Goal: Find specific page/section: Find specific page/section

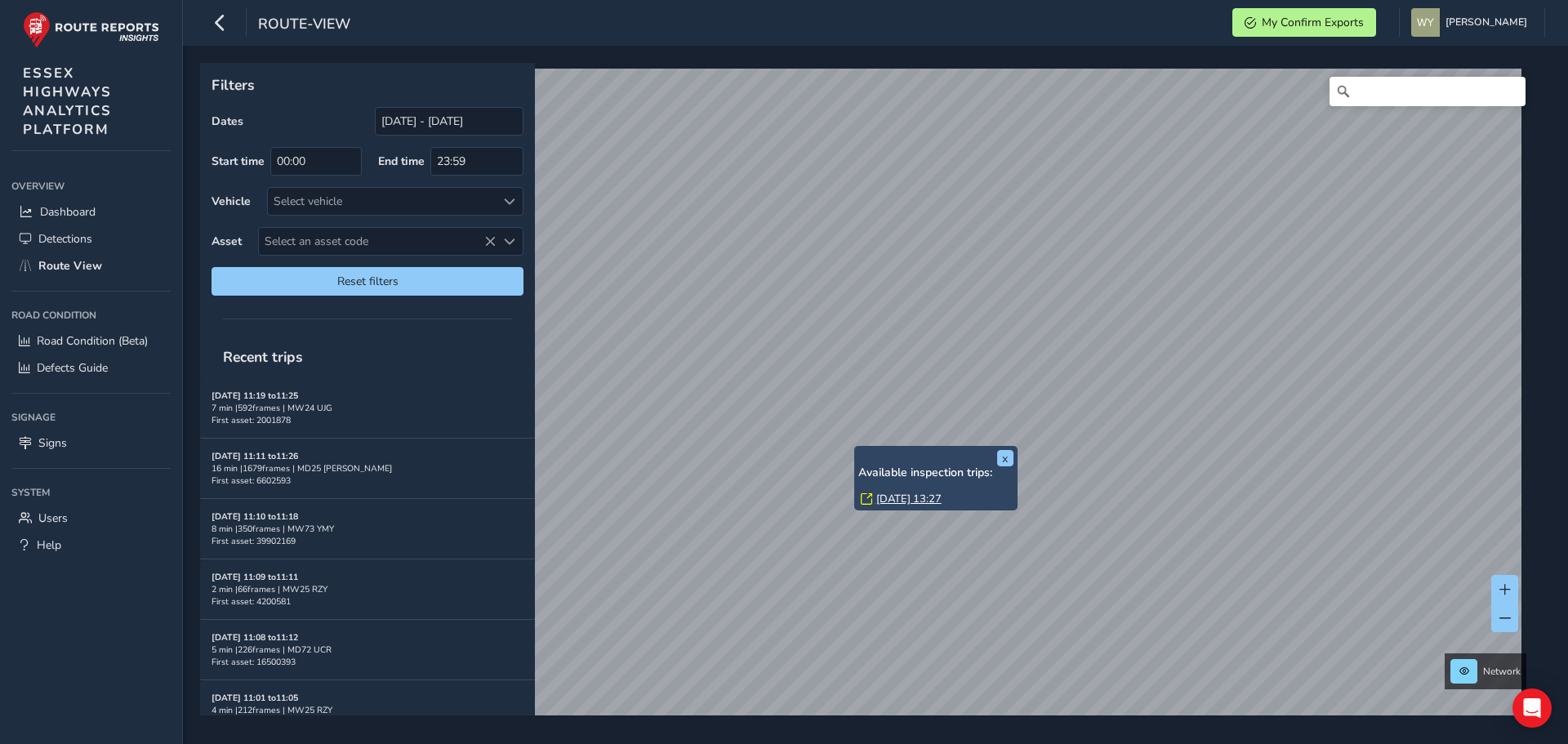
click at [888, 495] on link "[DATE] 13:27" at bounding box center [909, 499] width 65 height 15
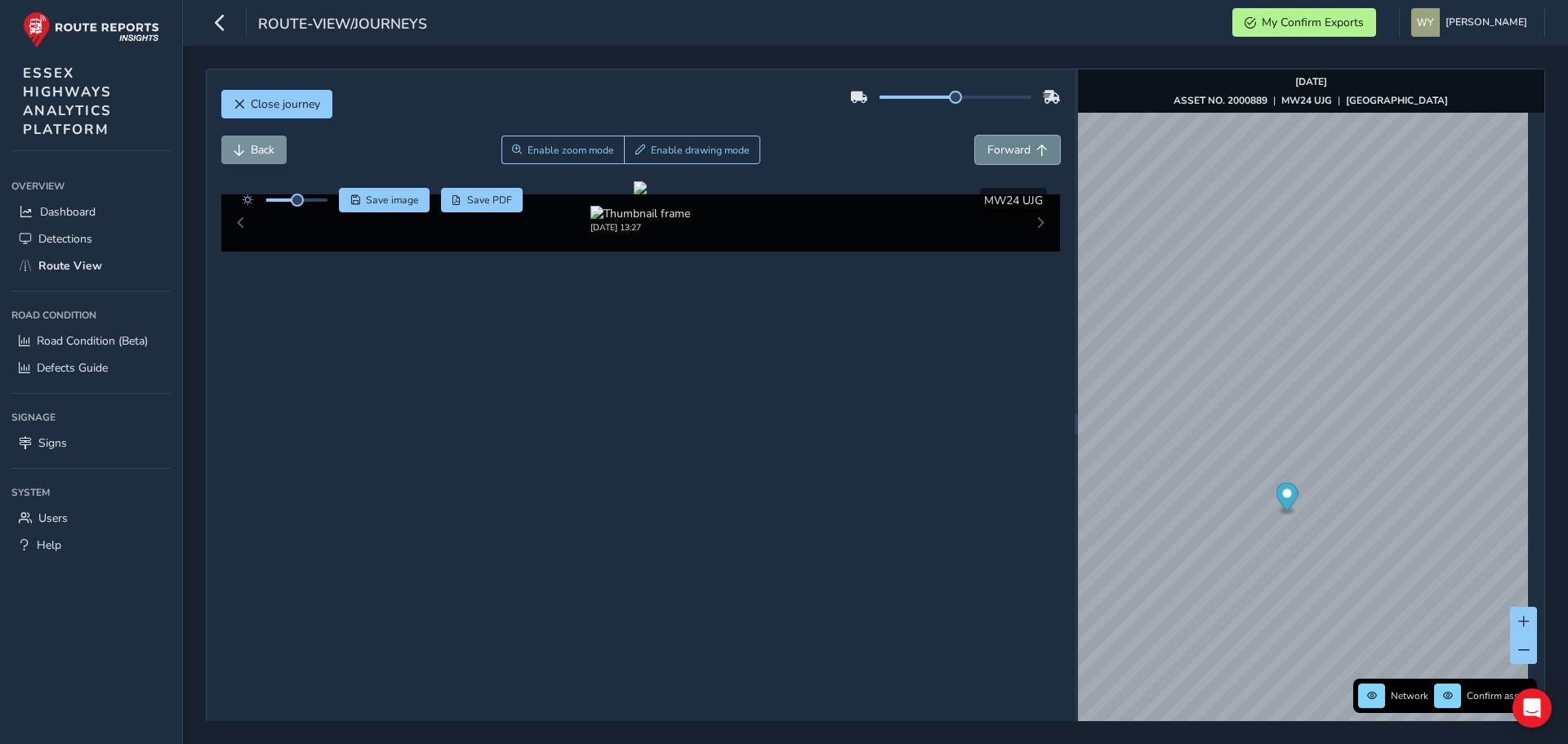
click at [1018, 146] on span "Forward" at bounding box center [1009, 150] width 43 height 16
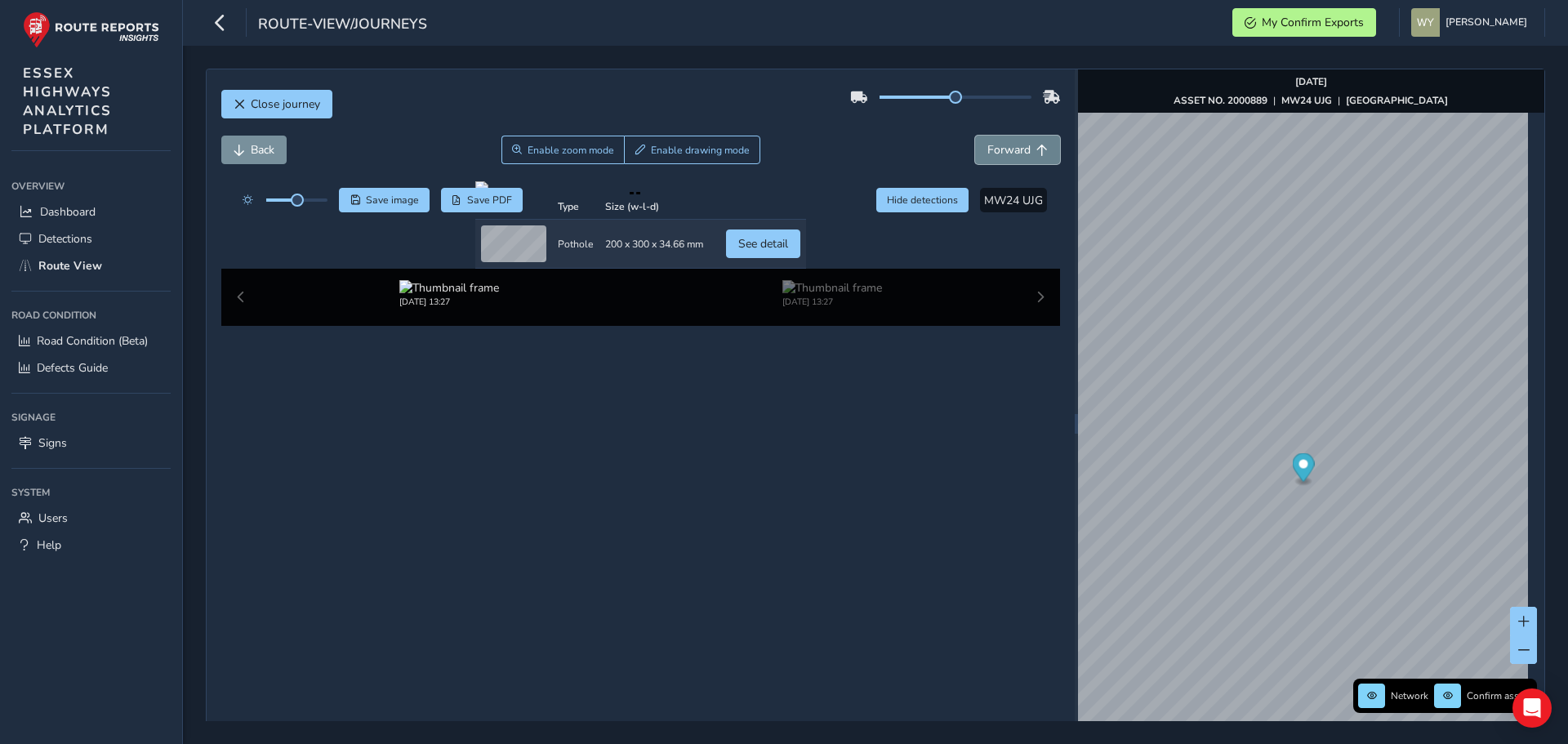
click at [1018, 146] on span "Forward" at bounding box center [1009, 150] width 43 height 16
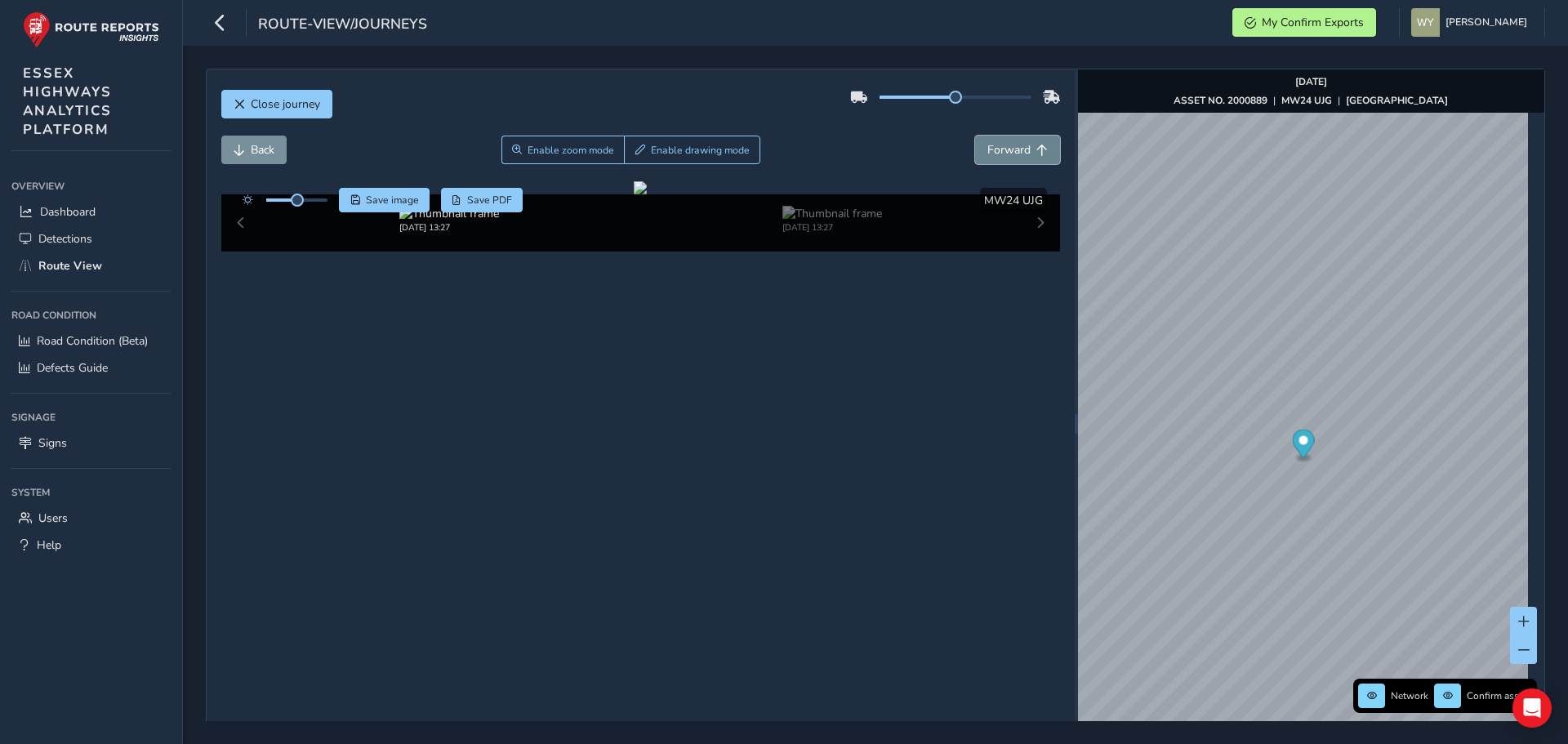
click at [1018, 146] on span "Forward" at bounding box center [1009, 150] width 43 height 16
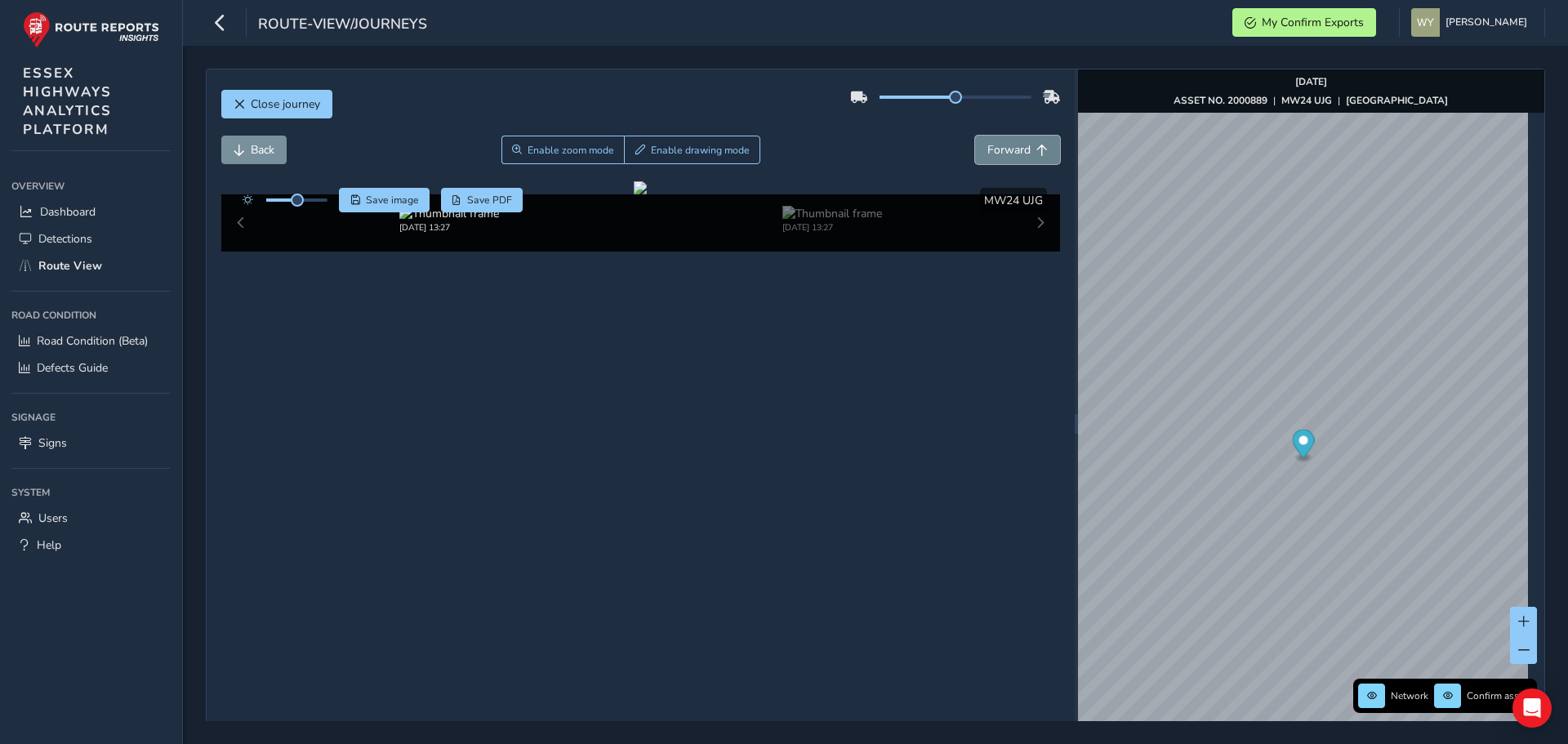
click at [1018, 146] on span "Forward" at bounding box center [1009, 150] width 43 height 16
click at [265, 158] on button "Back" at bounding box center [254, 150] width 65 height 28
click at [265, 156] on span "Back" at bounding box center [262, 150] width 23 height 16
click at [265, 155] on span "Back" at bounding box center [262, 150] width 23 height 16
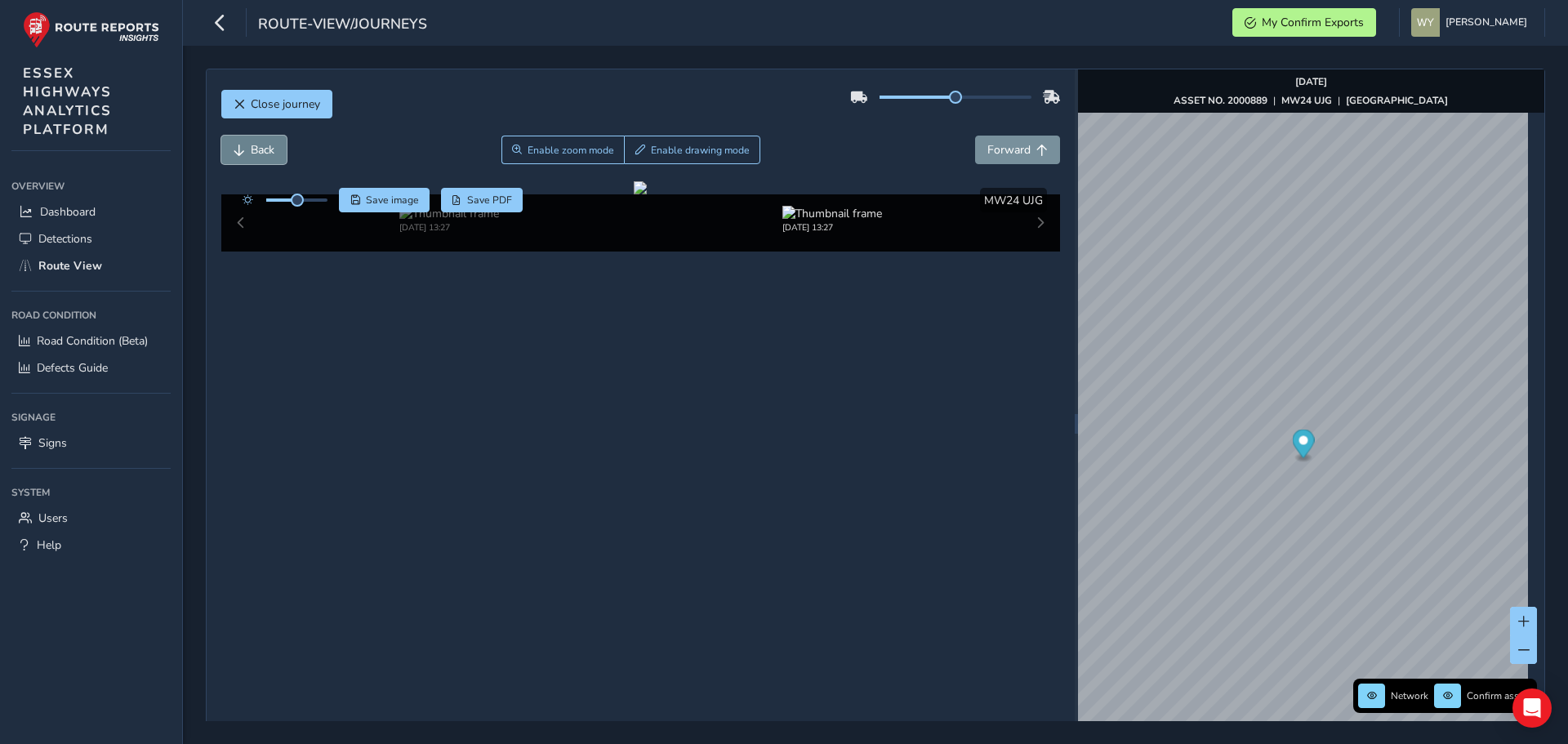
click at [265, 155] on span "Back" at bounding box center [262, 150] width 23 height 16
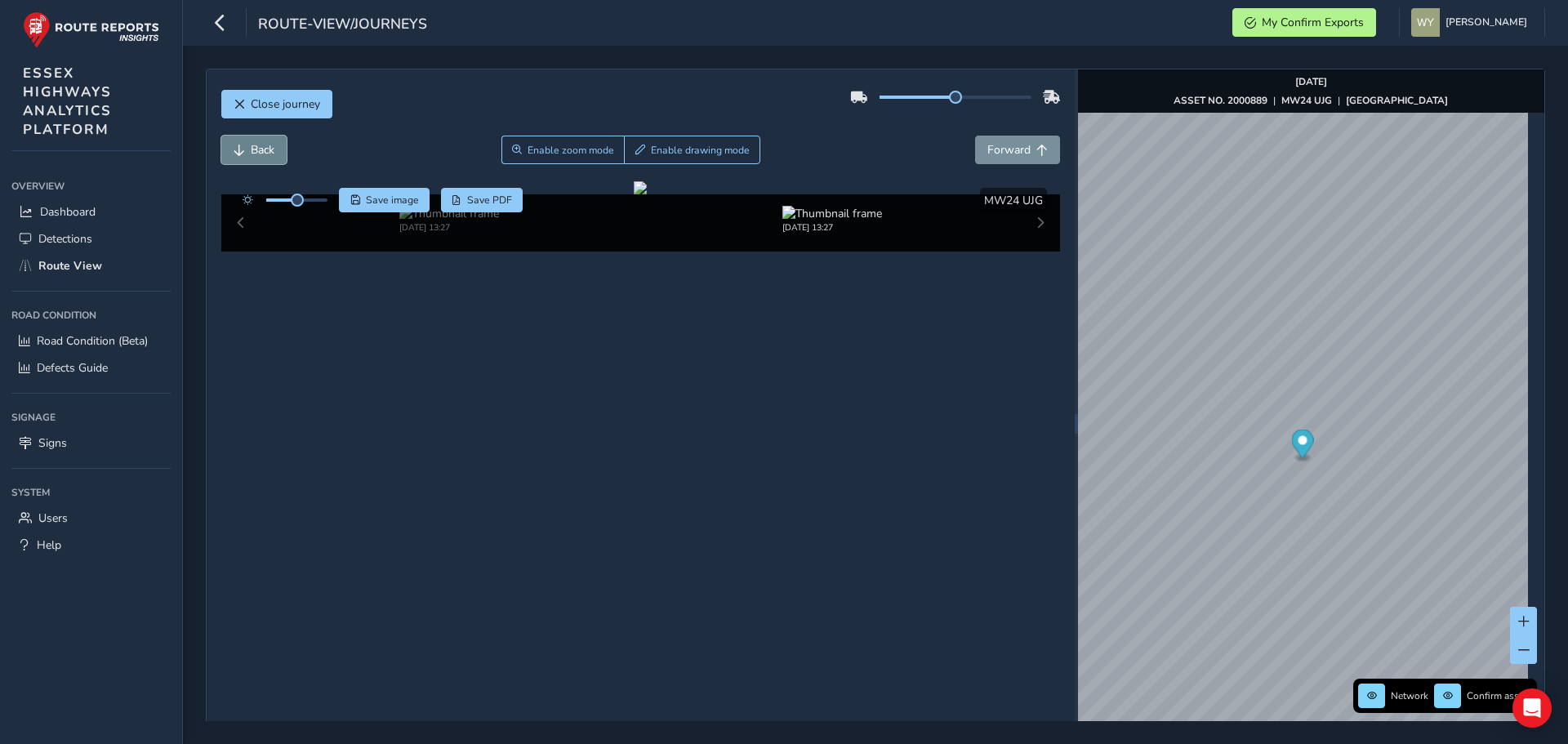
click at [265, 155] on span "Back" at bounding box center [262, 150] width 23 height 16
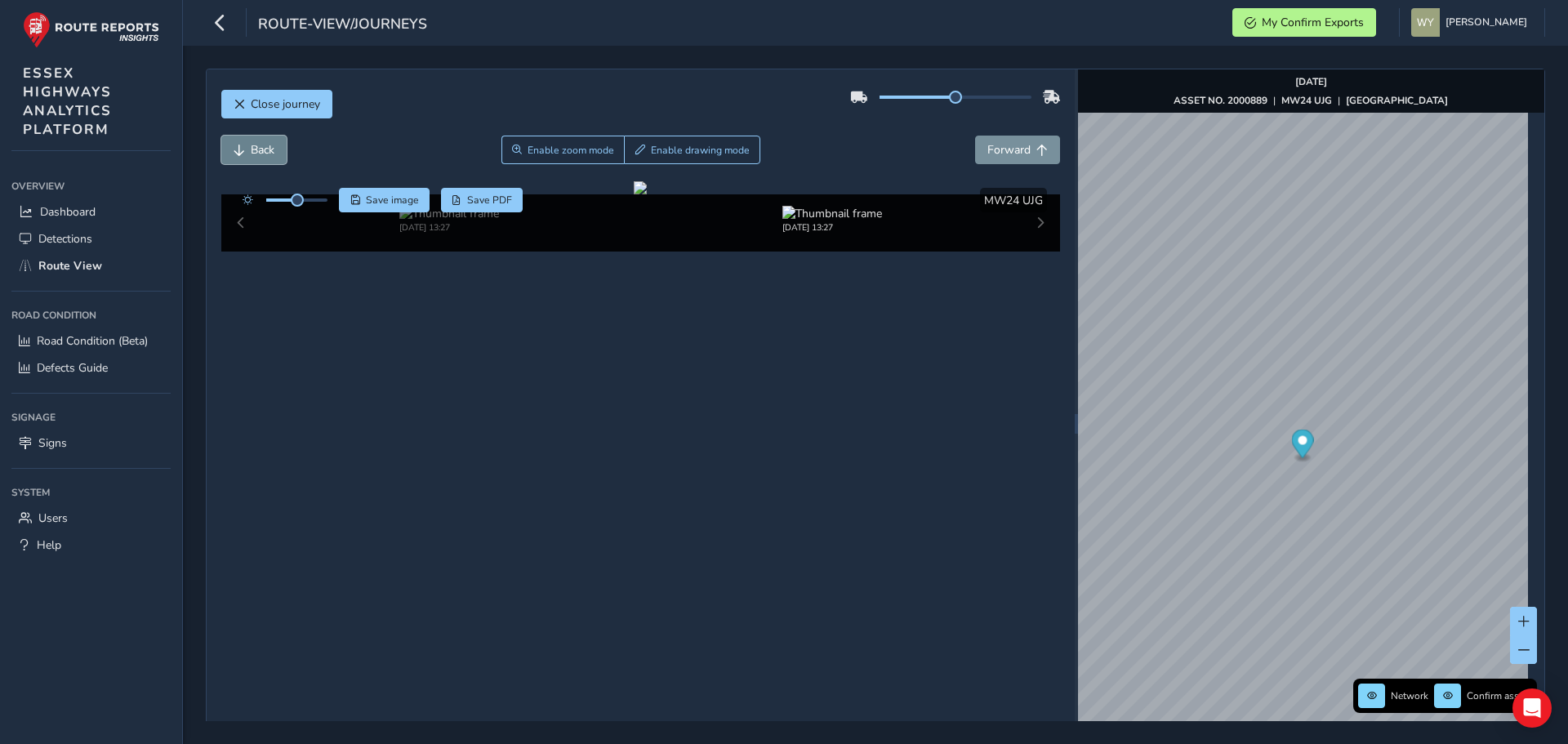
click at [265, 155] on span "Back" at bounding box center [262, 150] width 23 height 16
